Goal: Information Seeking & Learning: Learn about a topic

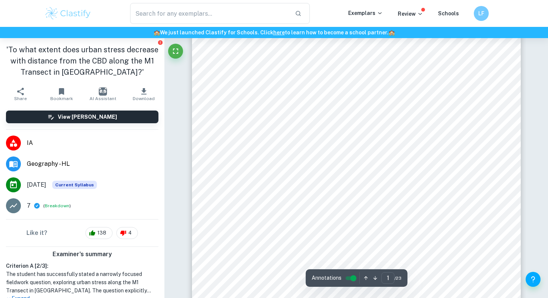
scroll to position [38, 0]
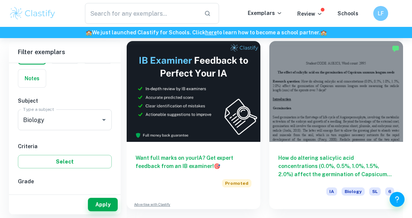
scroll to position [80, 0]
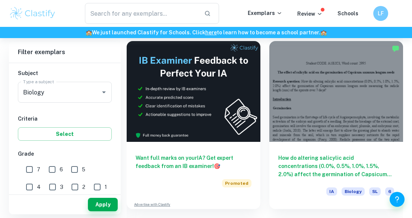
click at [32, 166] on input "7" at bounding box center [29, 169] width 15 height 15
checkbox input "true"
click at [55, 170] on input "6" at bounding box center [52, 169] width 15 height 15
checkbox input "true"
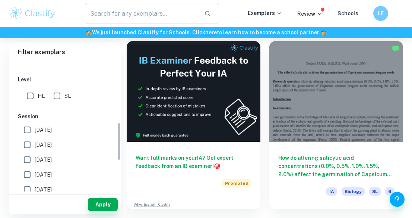
scroll to position [209, 0]
click at [60, 144] on label "[DATE]" at bounding box center [63, 143] width 86 height 15
click at [35, 144] on input "[DATE]" at bounding box center [27, 143] width 15 height 15
checkbox input "true"
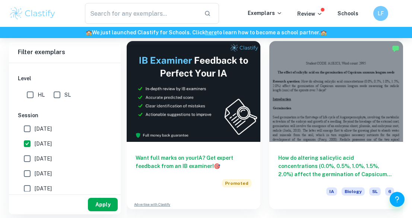
click at [103, 206] on button "Apply" at bounding box center [103, 204] width 30 height 13
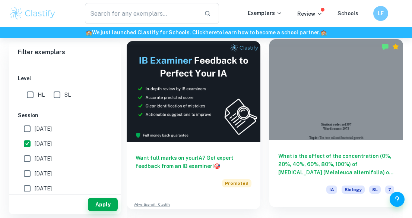
click at [337, 141] on div "What is the effect of the concentration (0%, 20%, 40%, 60%, 80%, 100%) of tea t…" at bounding box center [337, 173] width 134 height 67
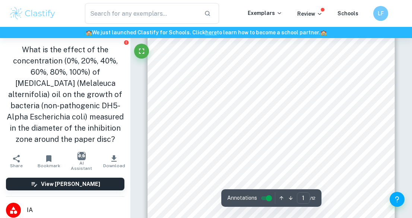
scroll to position [125, 0]
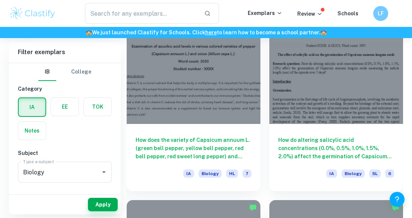
scroll to position [758, 0]
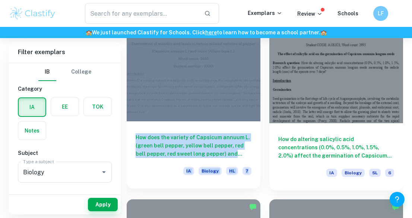
click at [258, 148] on div "How does the variety of Capsicum annuum L. (green bell pepper, yellow bell pepp…" at bounding box center [194, 154] width 134 height 67
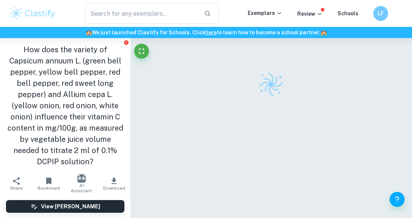
scroll to position [15, 0]
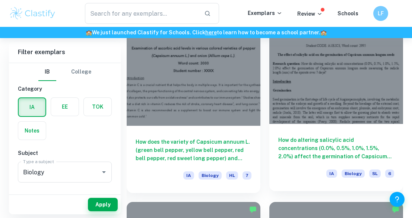
scroll to position [757, 0]
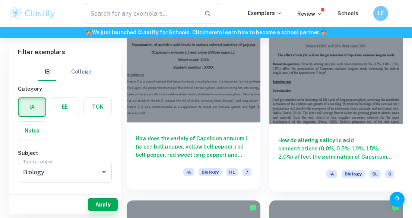
click at [228, 147] on h6 "How does the variety of Capsicum annuum L. (green bell pepper, yellow bell pepp…" at bounding box center [194, 146] width 116 height 25
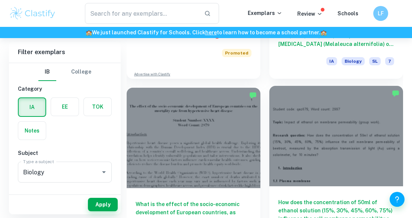
scroll to position [525, 0]
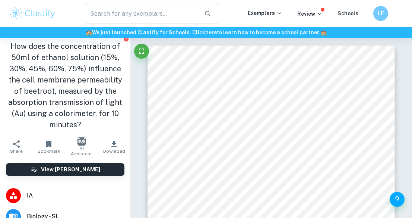
scroll to position [4, 0]
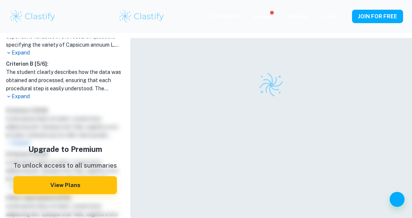
scroll to position [227, 0]
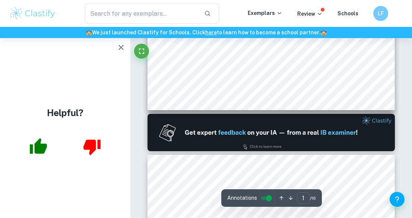
scroll to position [291, 0]
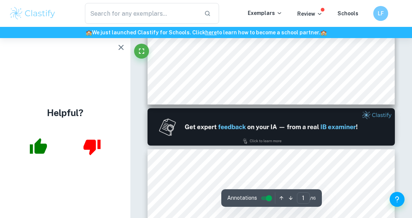
click at [114, 48] on button "button" at bounding box center [121, 47] width 15 height 15
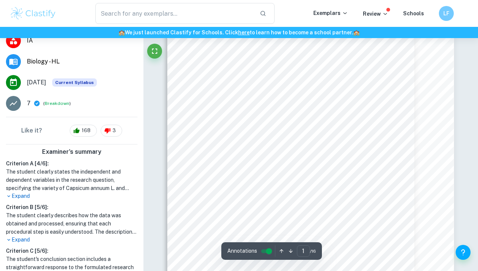
scroll to position [0, 0]
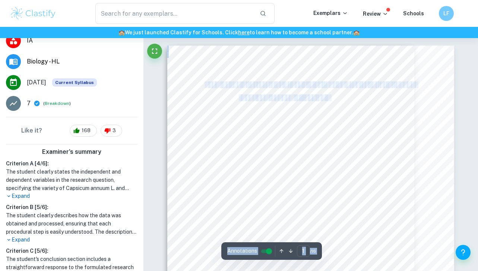
drag, startPoint x: 212, startPoint y: 83, endPoint x: 332, endPoint y: 95, distance: 120.3
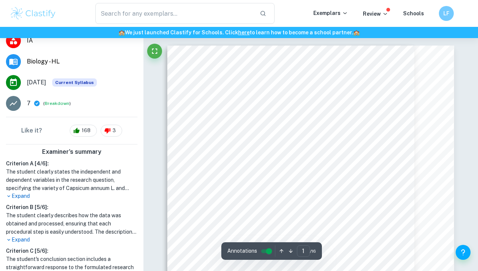
click at [396, 116] on div "1 E x a m i n a t i o n o f a s c o r b i c a c i d l e v e l s i n v a r i o u…" at bounding box center [310, 248] width 287 height 406
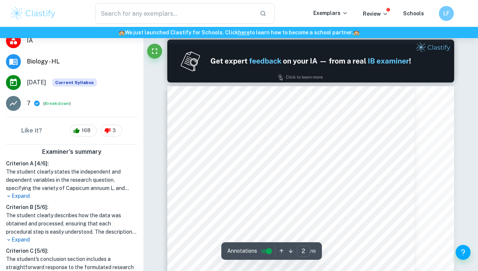
scroll to position [417, 0]
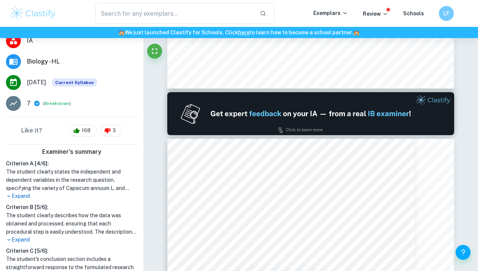
type input "1"
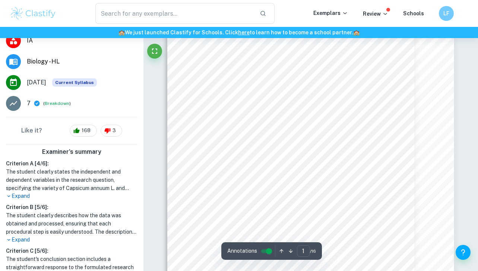
scroll to position [0, 0]
drag, startPoint x: 203, startPoint y: 84, endPoint x: 227, endPoint y: 79, distance: 24.2
click at [227, 79] on div "1 E x a m i n a t i o n o f a s c o r b i c a c i d l e v e l s i n v a r i o u…" at bounding box center [310, 248] width 287 height 406
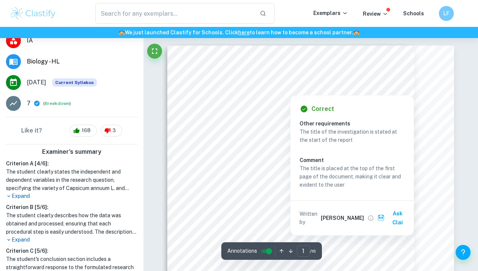
click at [227, 79] on div at bounding box center [281, 82] width 164 height 11
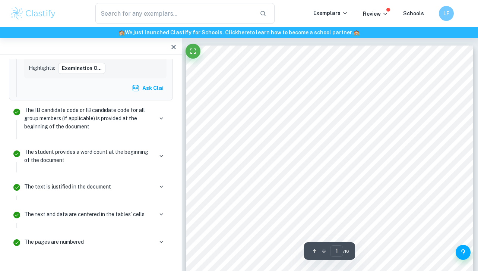
scroll to position [1989, 0]
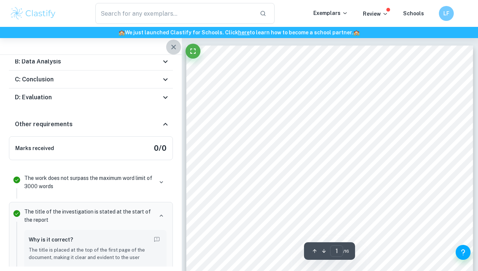
click at [172, 41] on button "button" at bounding box center [173, 47] width 15 height 15
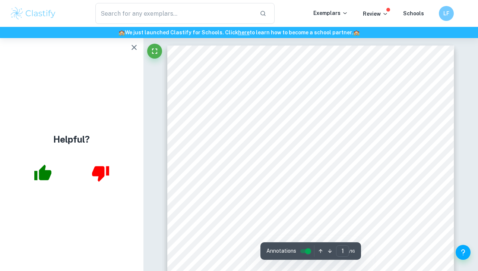
click at [134, 46] on icon "button" at bounding box center [134, 47] width 9 height 9
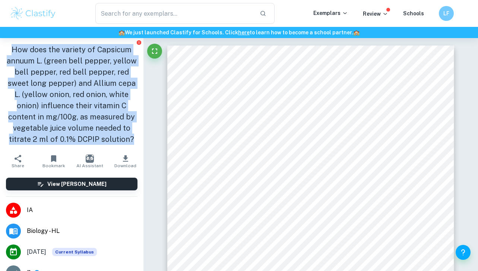
copy h1 "How does the variety of Capsicum annuum L. (green bell pepper, yellow bell pepp…"
drag, startPoint x: 12, startPoint y: 48, endPoint x: 115, endPoint y: 141, distance: 138.4
click at [115, 141] on h1 "How does the variety of Capsicum annuum L. (green bell pepper, yellow bell pepp…" at bounding box center [72, 94] width 132 height 101
drag, startPoint x: 12, startPoint y: 48, endPoint x: 133, endPoint y: 148, distance: 156.8
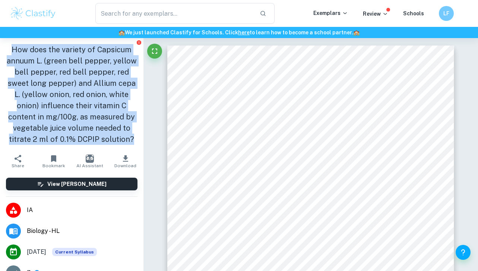
click at [133, 148] on div "How does the variety of Capsicum annuum L. (green bell pepper, yellow bell pepp…" at bounding box center [72, 94] width 144 height 113
click at [113, 139] on h1 "How does the variety of Capsicum annuum L. (green bell pepper, yellow bell pepp…" at bounding box center [72, 94] width 132 height 101
drag, startPoint x: 20, startPoint y: 47, endPoint x: 129, endPoint y: 148, distance: 148.8
click at [129, 148] on div "How does the variety of Capsicum annuum L. (green bell pepper, yellow bell pepp…" at bounding box center [72, 94] width 144 height 113
copy h1 "How does the variety of Capsicum annuum L. (green bell pepper, yellow bell pepp…"
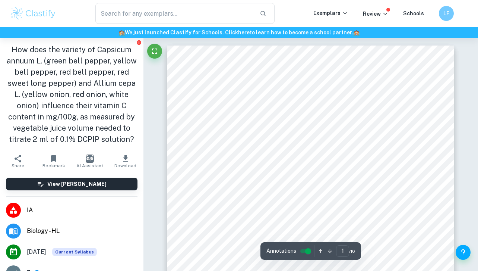
click at [183, 81] on div "1 E x a m i n a t i o n o f a s c o r b i c a c i d l e v e l s i n v a r i o u…" at bounding box center [310, 248] width 287 height 406
